Goal: Navigation & Orientation: Find specific page/section

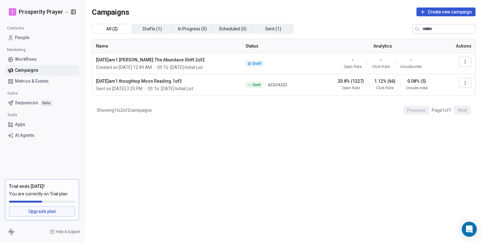
click at [45, 66] on link "Campaigns" at bounding box center [42, 70] width 74 height 10
click at [55, 13] on html "I Prosperity Prayer Contacts People Marketing Workflows Campaigns Metrics & Eve…" at bounding box center [241, 121] width 483 height 243
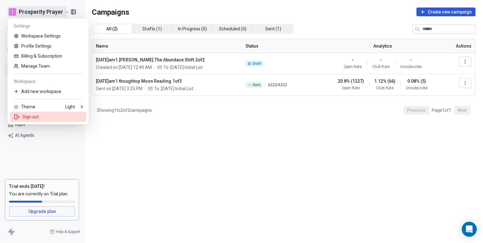
click at [28, 118] on div "Sign out" at bounding box center [48, 117] width 76 height 10
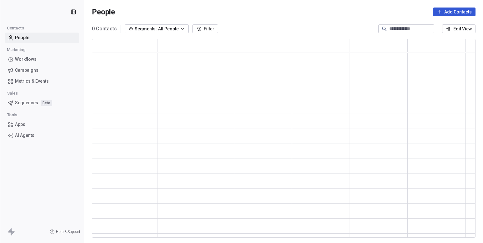
scroll to position [194, 379]
